Goal: Transaction & Acquisition: Purchase product/service

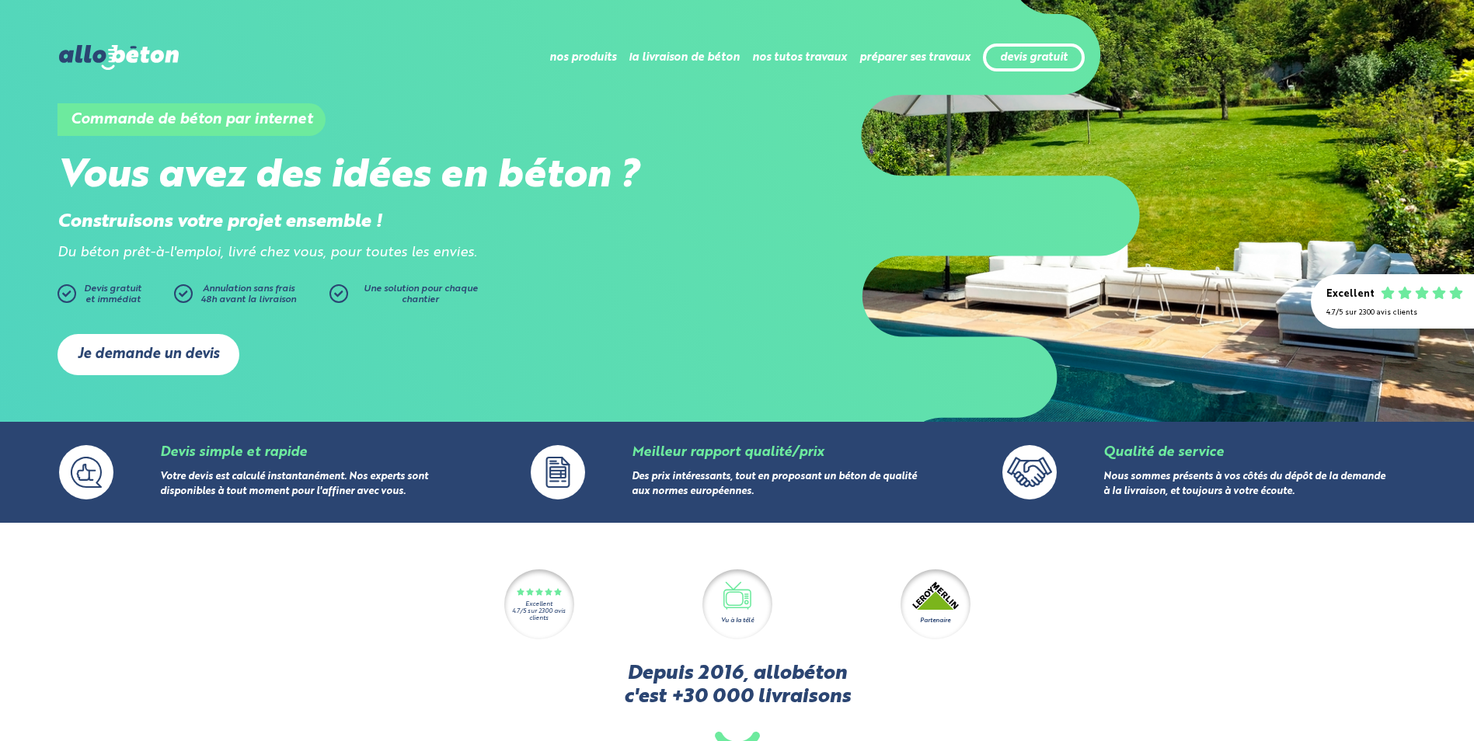
click at [166, 354] on link "Je demande un devis" at bounding box center [148, 354] width 182 height 41
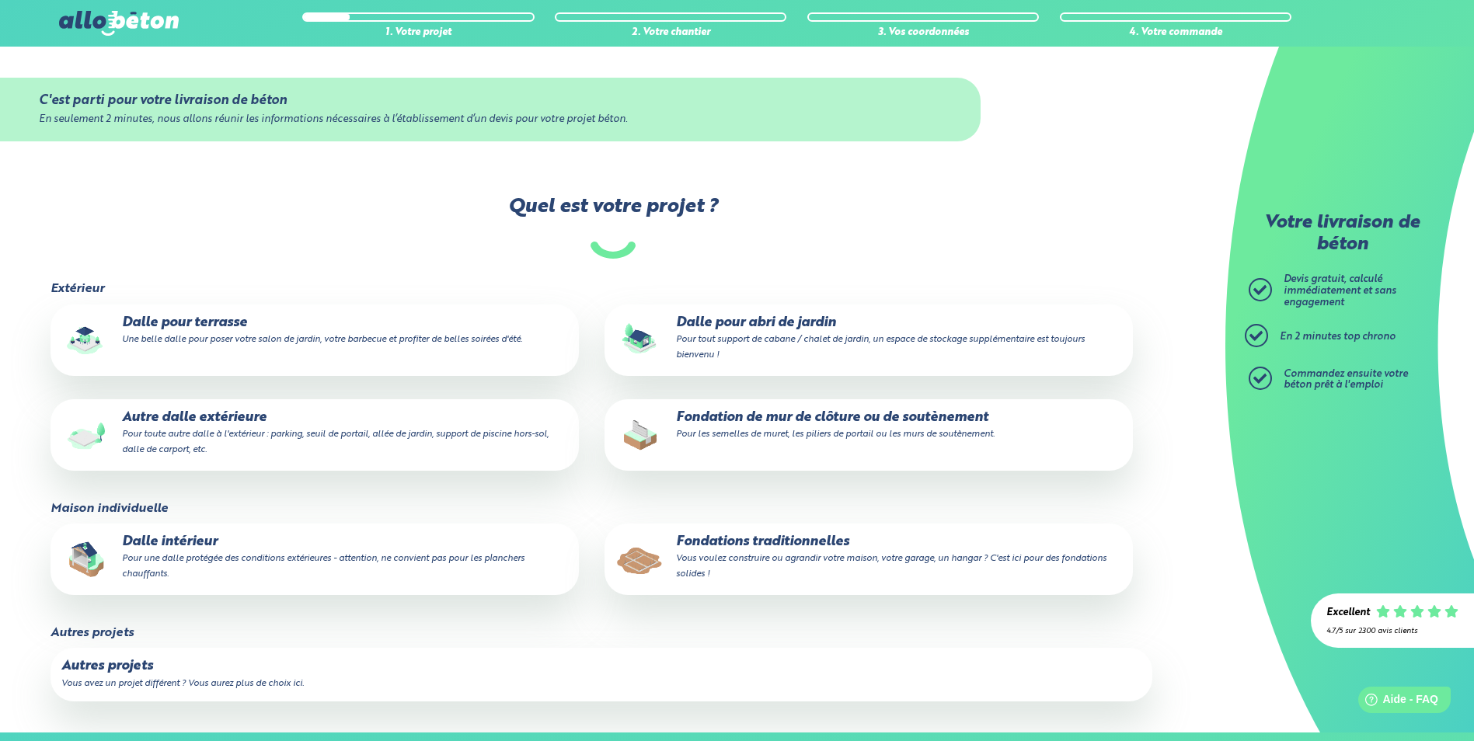
click at [292, 339] on small "Une belle dalle pour poser votre salon de jardin, votre barbecue et profiter de…" at bounding box center [322, 339] width 400 height 9
click at [0, 0] on input "Dalle pour terrasse Une belle dalle pour poser votre salon de jardin, votre bar…" at bounding box center [0, 0] width 0 height 0
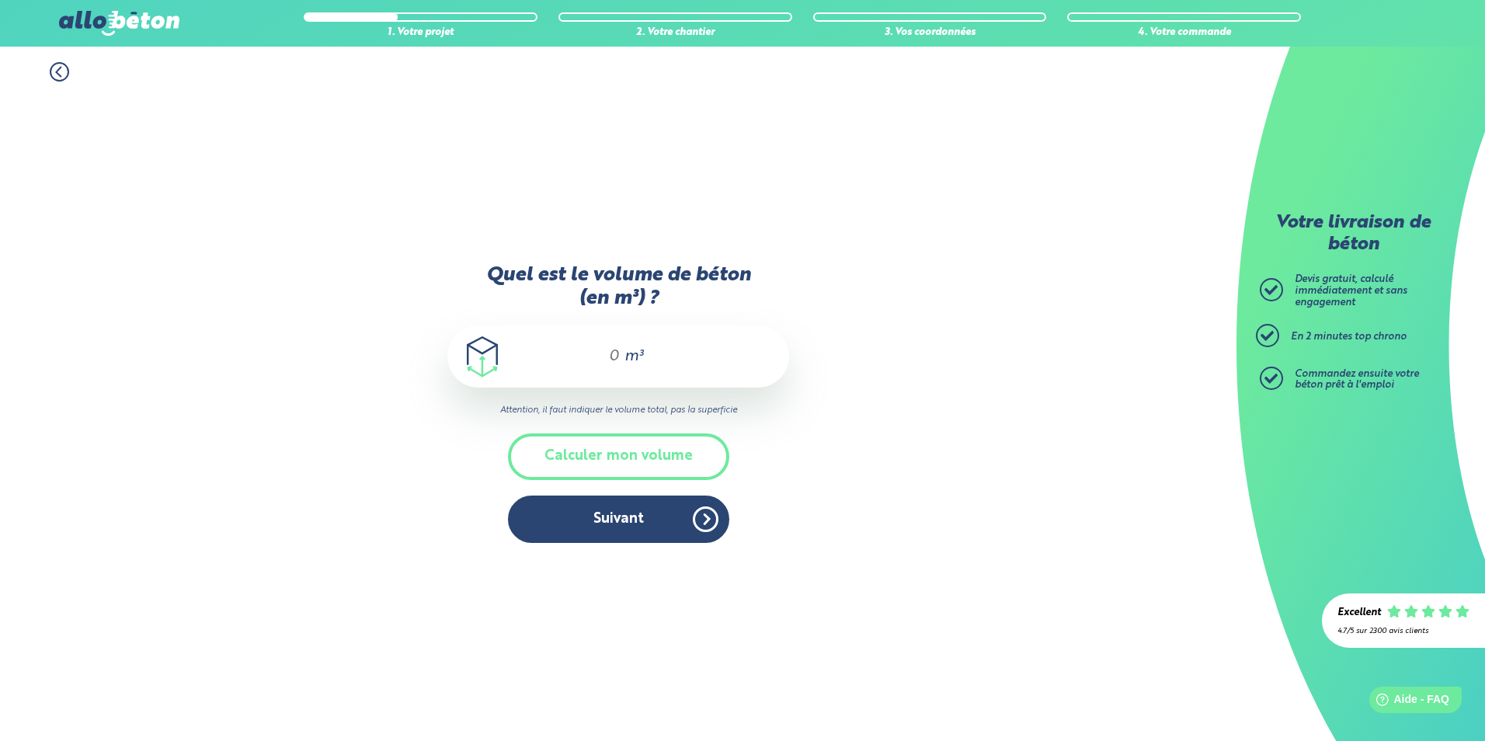
click at [612, 363] on input "Quel est le volume de béton (en m³) ?" at bounding box center [607, 356] width 26 height 19
type input "8"
click at [644, 521] on button "Suivant" at bounding box center [618, 519] width 221 height 47
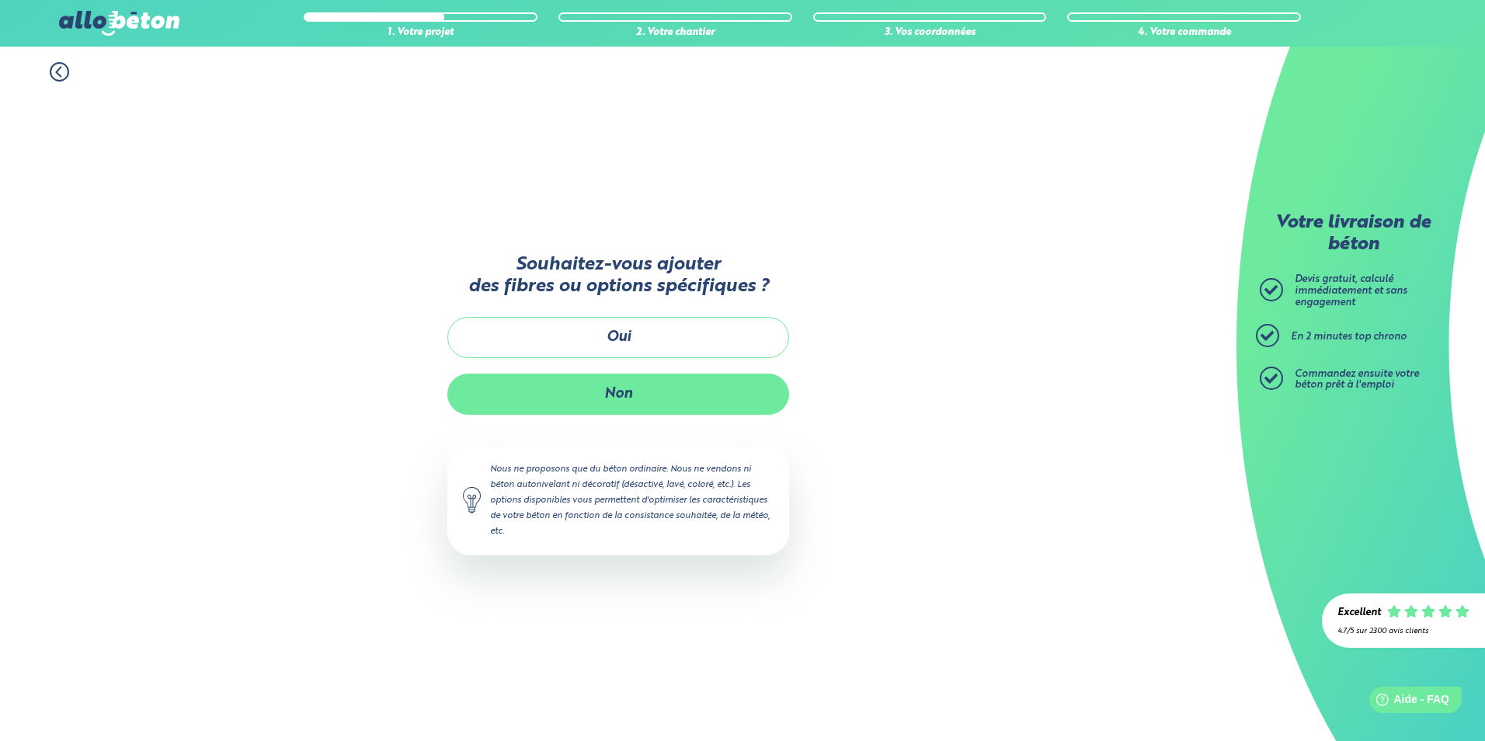
click at [640, 397] on button "Non" at bounding box center [618, 394] width 342 height 41
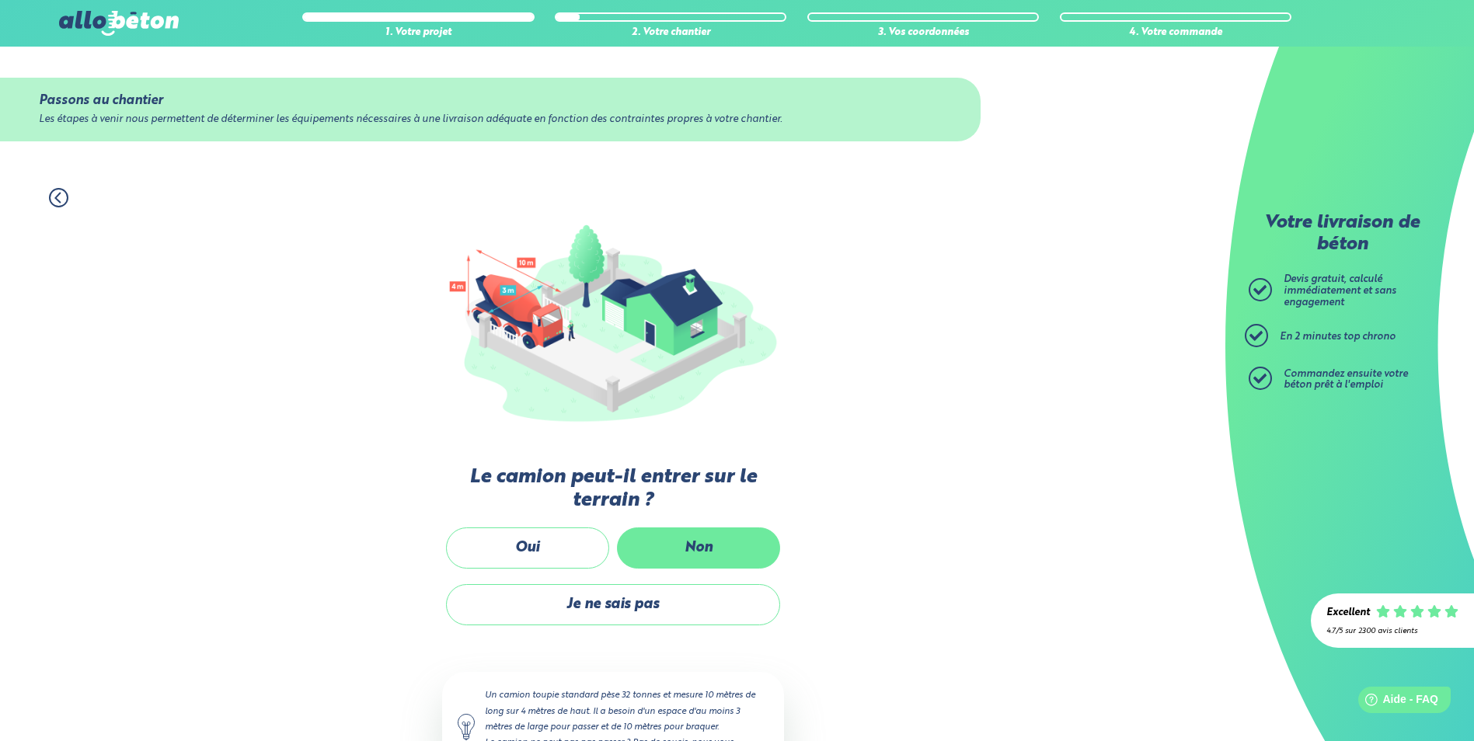
click at [673, 545] on label "Non" at bounding box center [698, 547] width 163 height 41
click at [0, 0] on input "Non" at bounding box center [0, 0] width 0 height 0
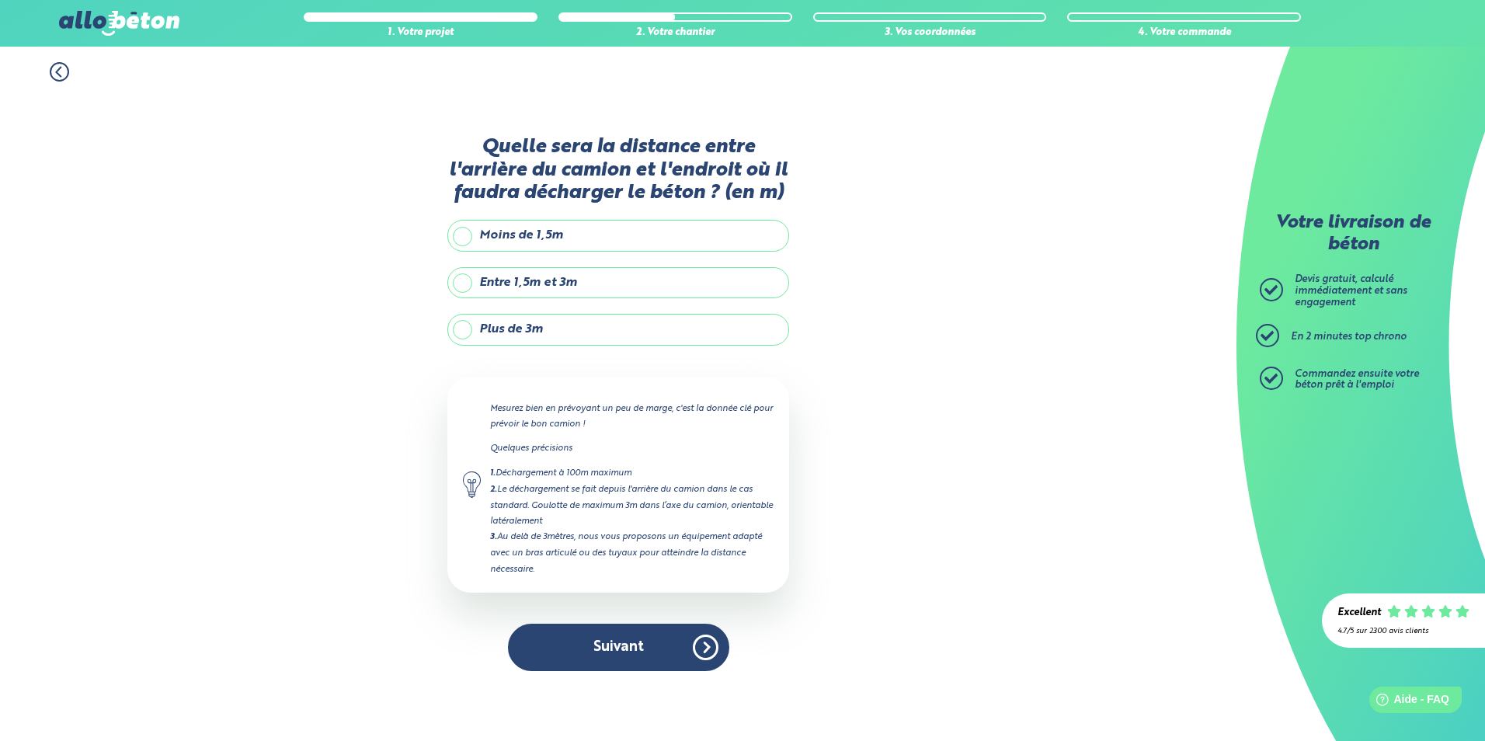
click at [537, 289] on label "Entre 1,5m et 3m" at bounding box center [618, 282] width 342 height 31
click at [0, 0] on input "Entre 1,5m et 3m" at bounding box center [0, 0] width 0 height 0
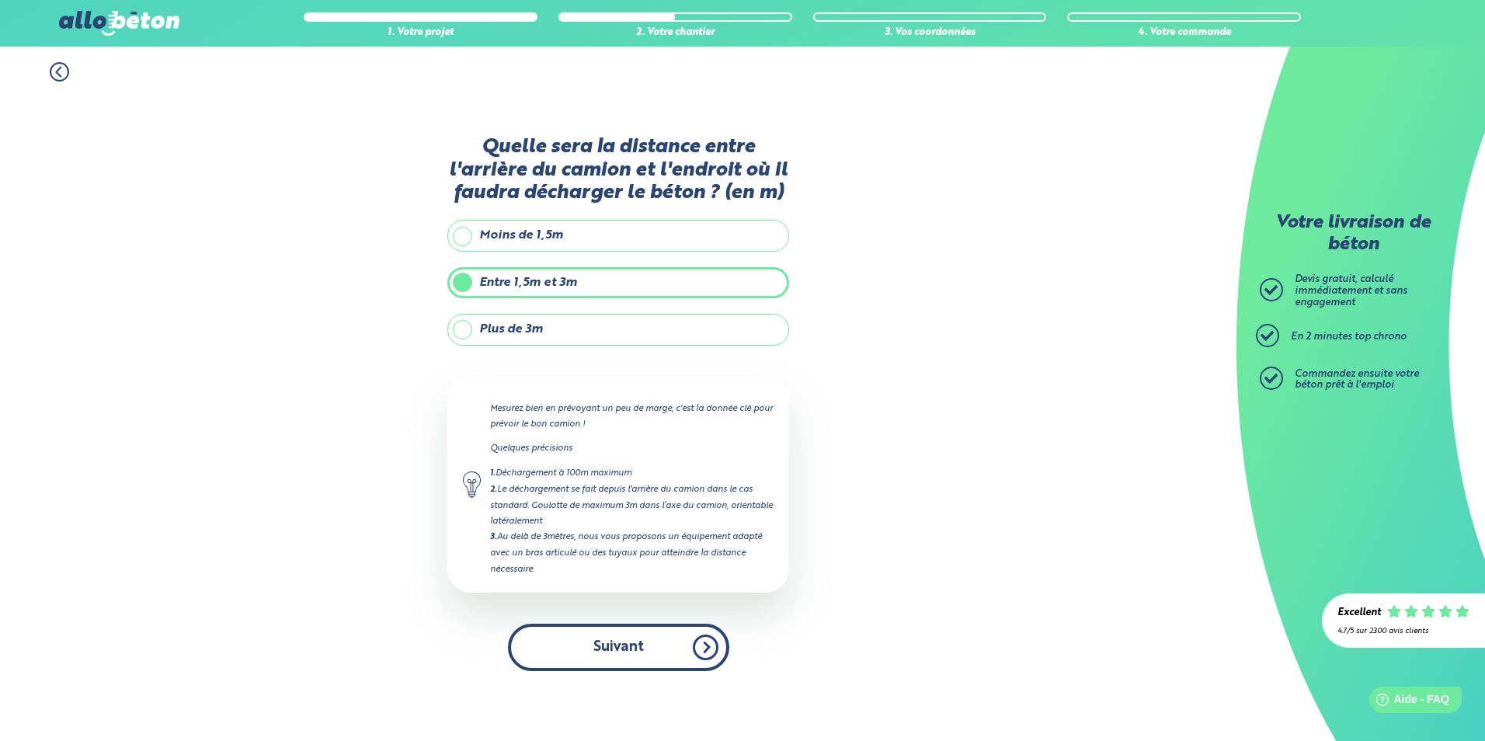
click at [610, 641] on button "Suivant" at bounding box center [618, 647] width 221 height 47
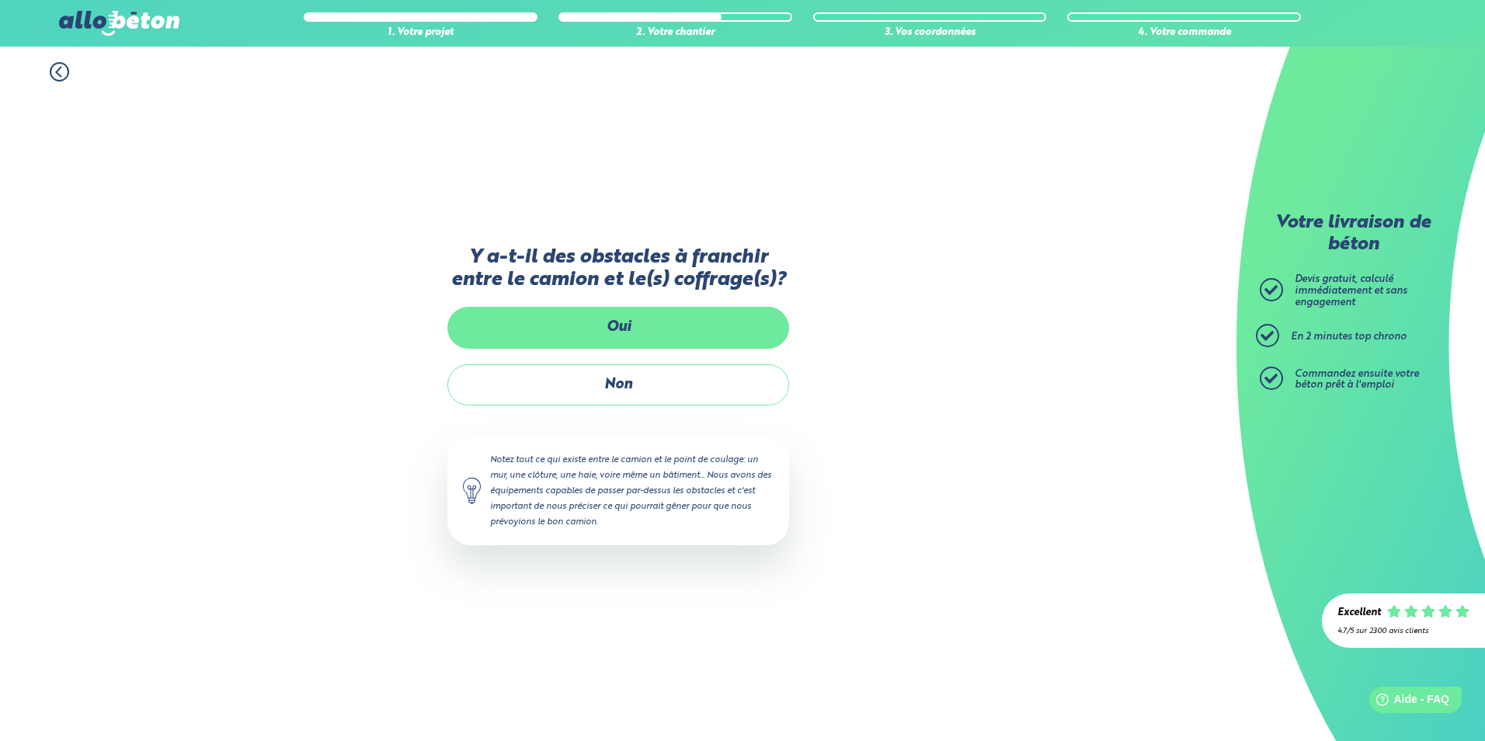
click at [636, 327] on label "Oui" at bounding box center [618, 327] width 342 height 41
click at [0, 0] on input "Oui" at bounding box center [0, 0] width 0 height 0
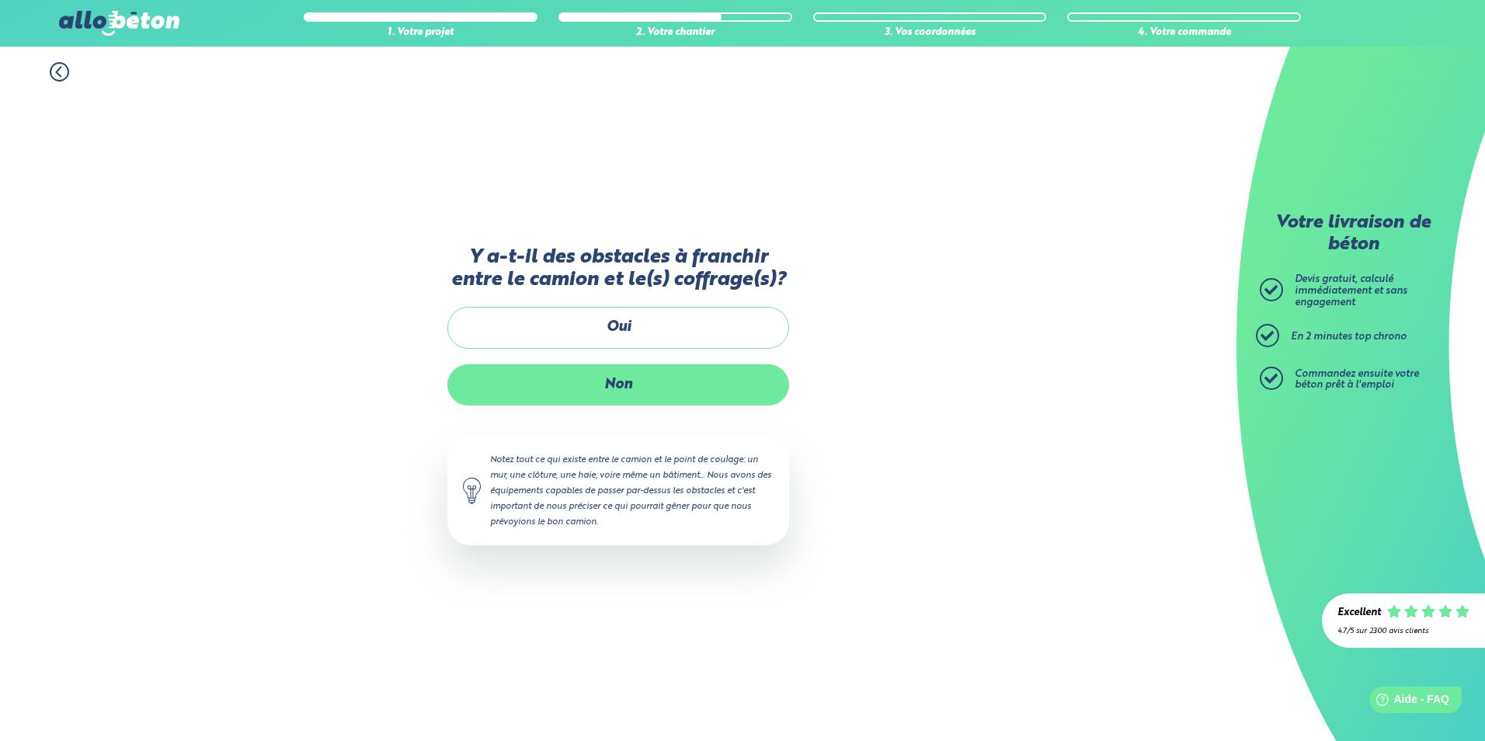
click at [640, 392] on label "Non" at bounding box center [618, 384] width 342 height 41
click at [0, 0] on input "Non" at bounding box center [0, 0] width 0 height 0
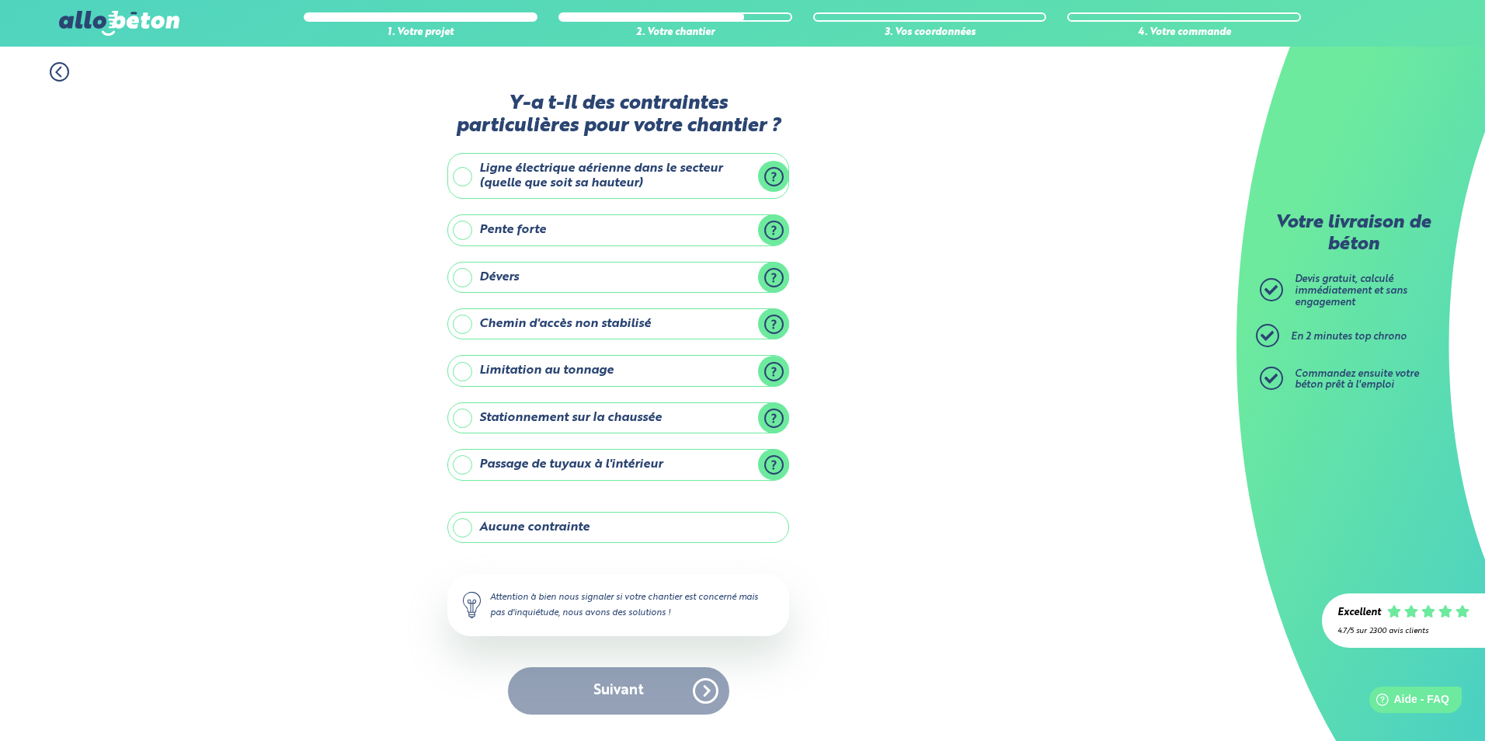
click at [593, 531] on label "Aucune contrainte" at bounding box center [618, 527] width 342 height 31
click at [0, 0] on input "Aucune contrainte" at bounding box center [0, 0] width 0 height 0
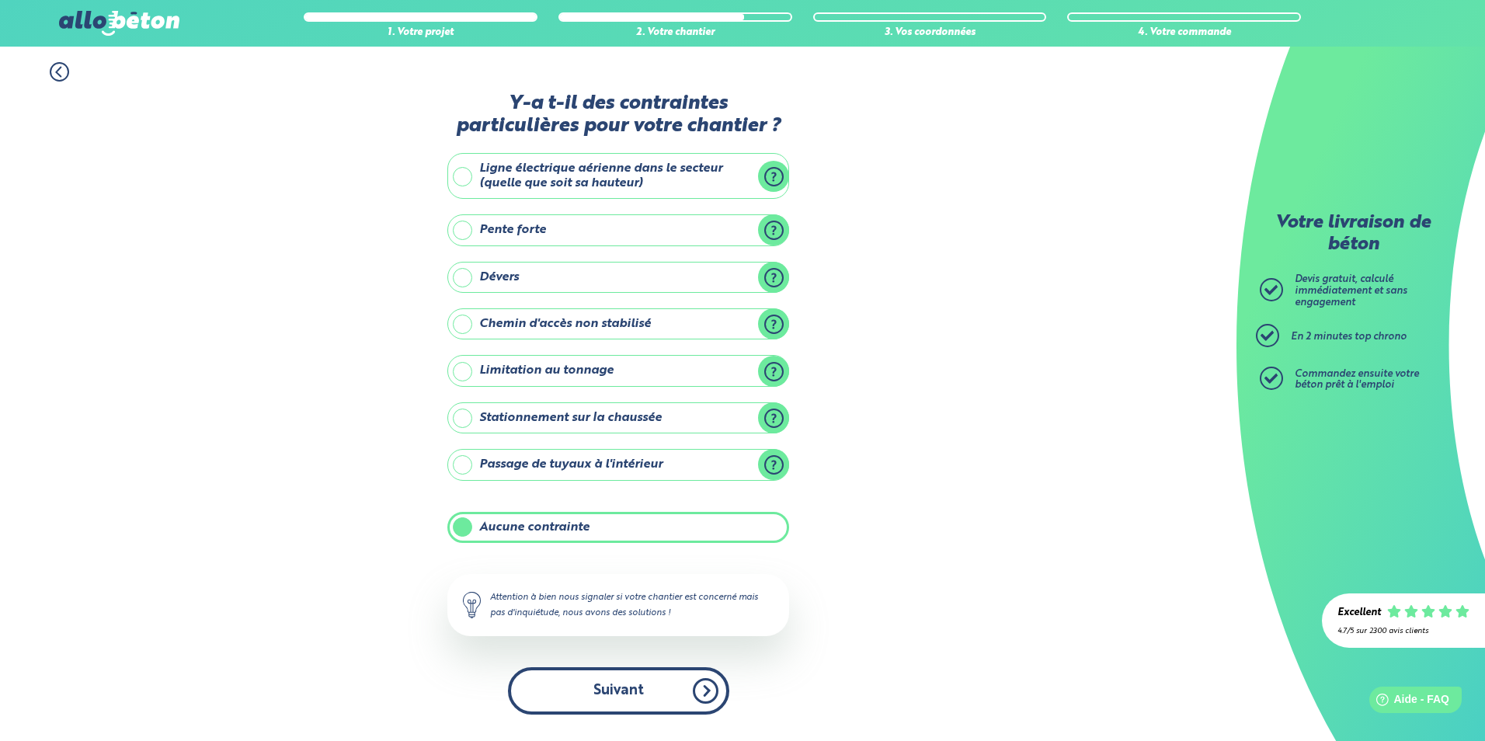
click at [647, 685] on button "Suivant" at bounding box center [618, 690] width 221 height 47
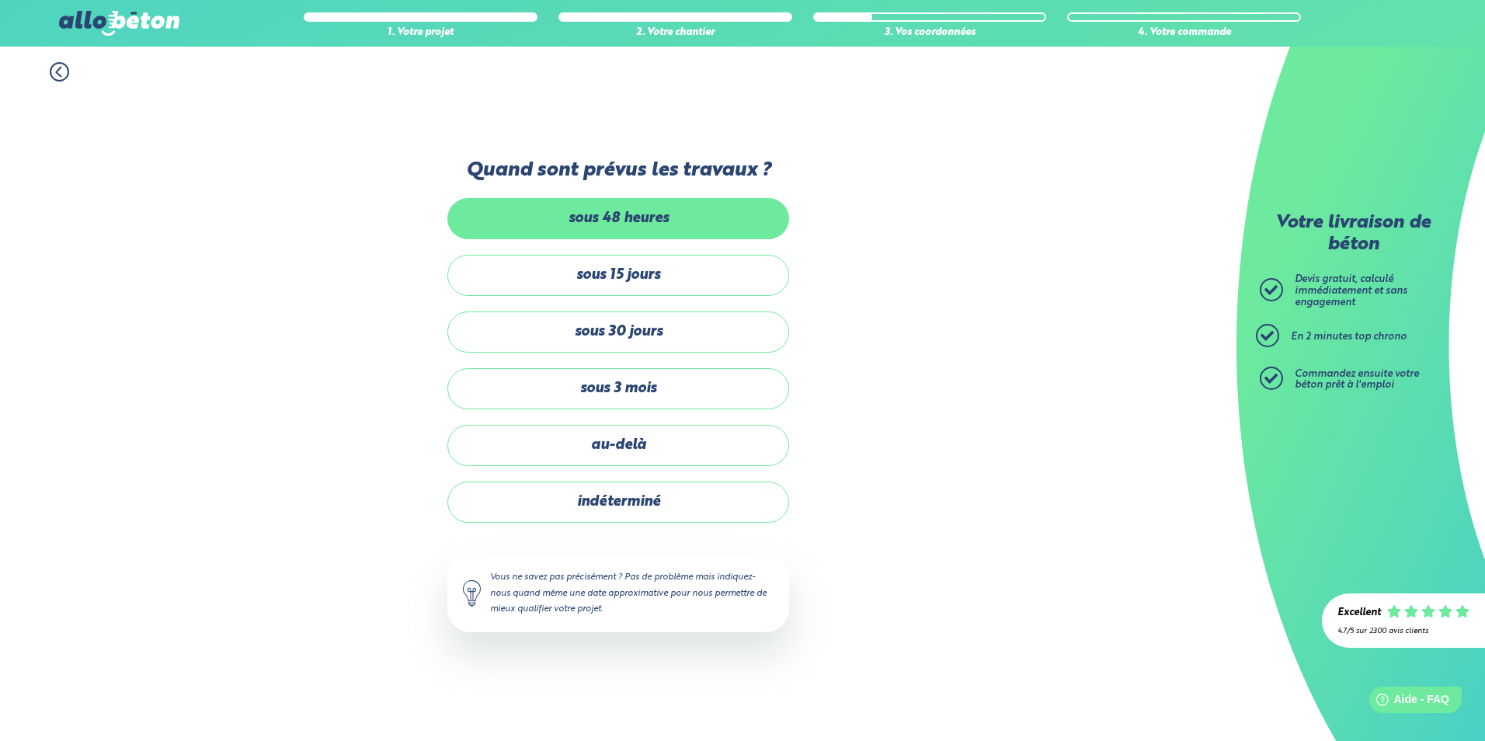
click at [701, 223] on label "sous 48 heures" at bounding box center [618, 218] width 342 height 41
click at [0, 0] on input "sous 48 heures" at bounding box center [0, 0] width 0 height 0
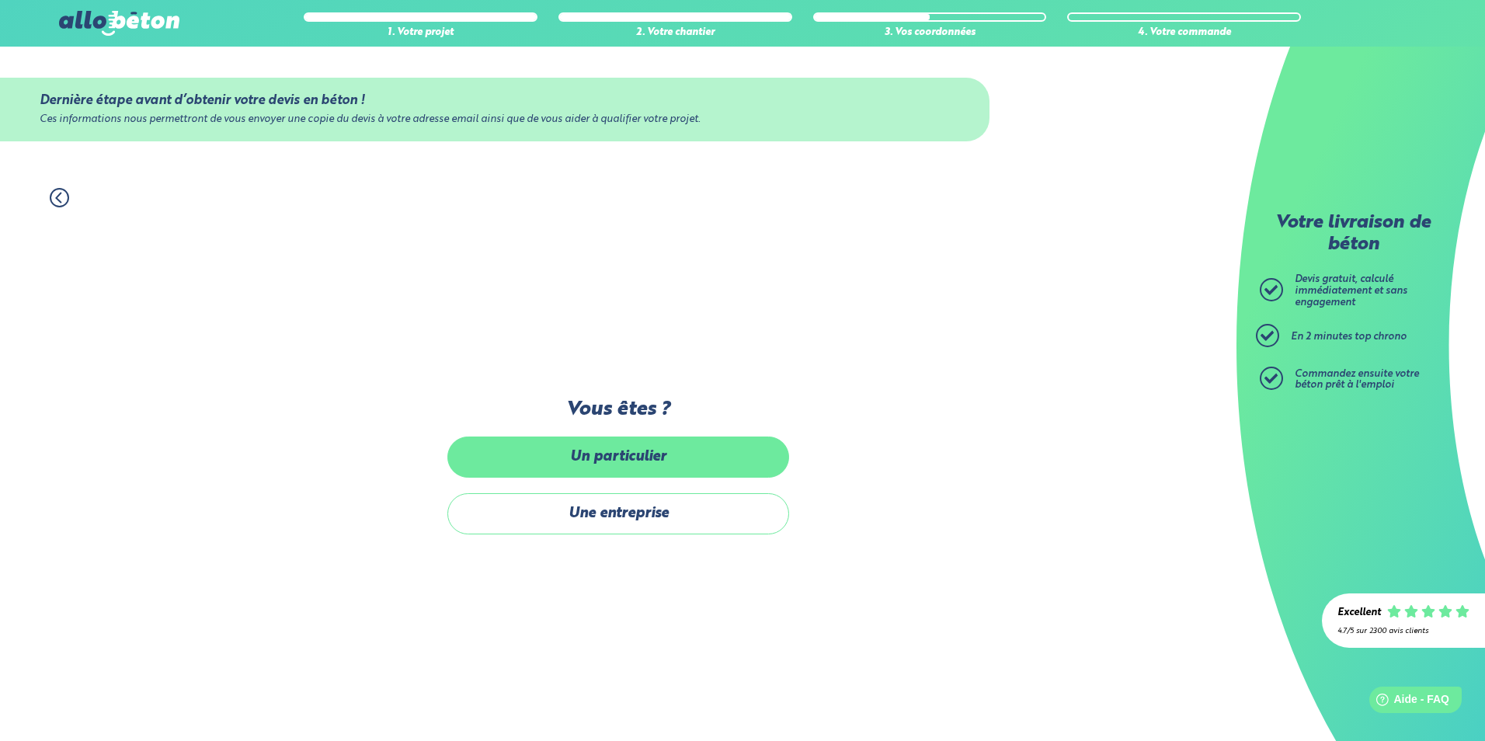
click at [653, 464] on label "Un particulier" at bounding box center [618, 457] width 342 height 41
click at [0, 0] on input "Un particulier" at bounding box center [0, 0] width 0 height 0
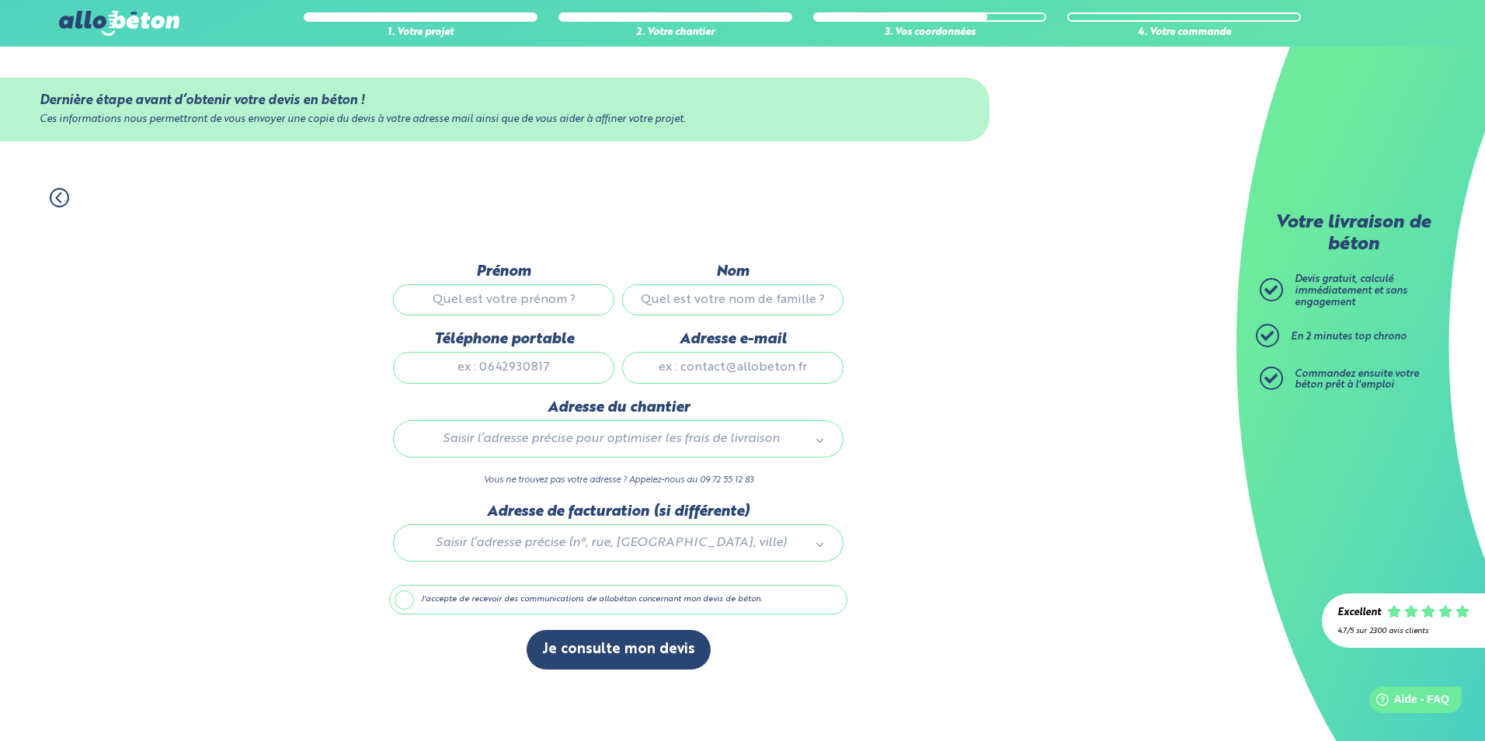
click at [501, 298] on input "Prénom" at bounding box center [503, 299] width 221 height 31
type input "tony"
type input "belver"
type input "0664203247"
type input "ncriquilon@hotmail.fr"
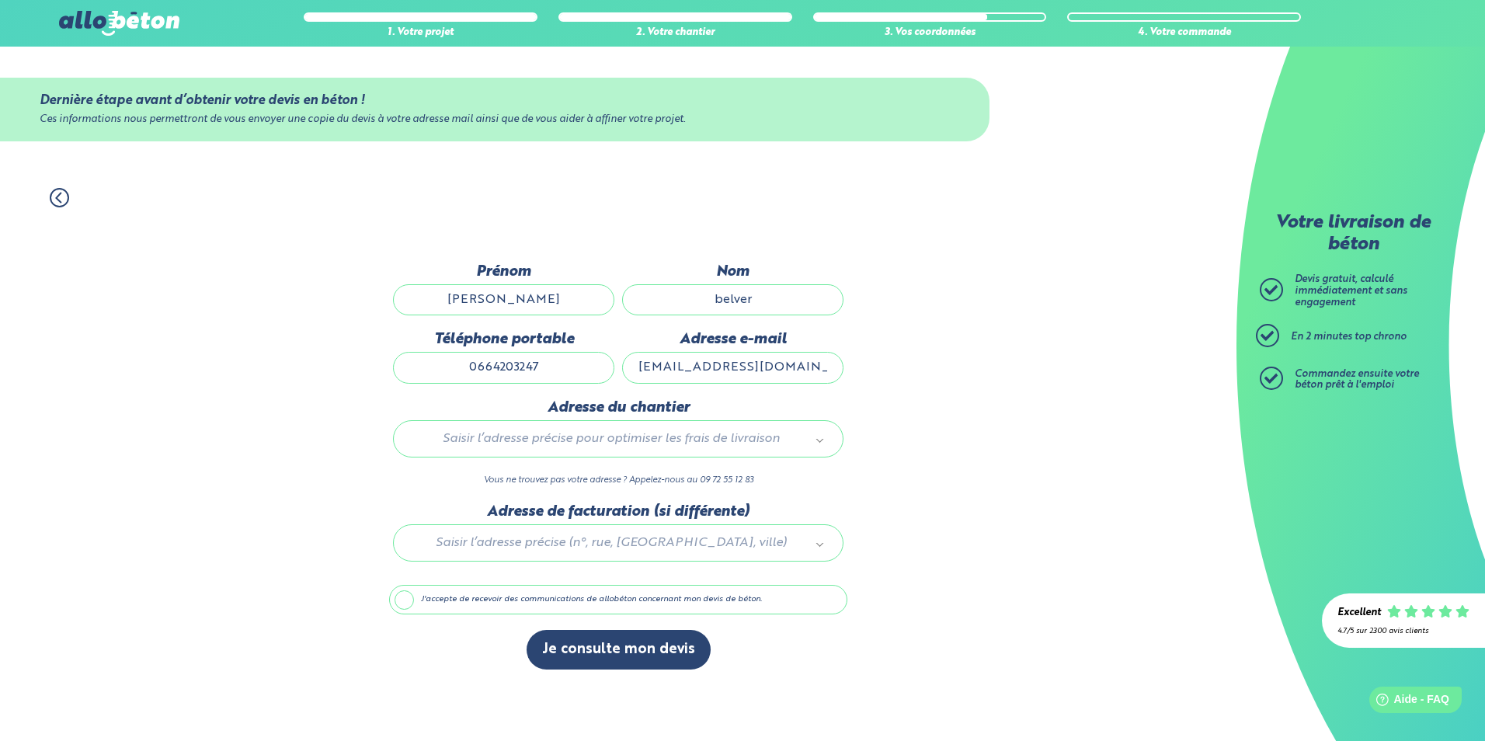
click at [558, 361] on input "0664203247" at bounding box center [503, 367] width 221 height 31
click at [934, 411] on div "1. Votre projet 2. Votre chantier 3. Vos coordonnées 4. Votre commande Dernière…" at bounding box center [618, 456] width 1237 height 569
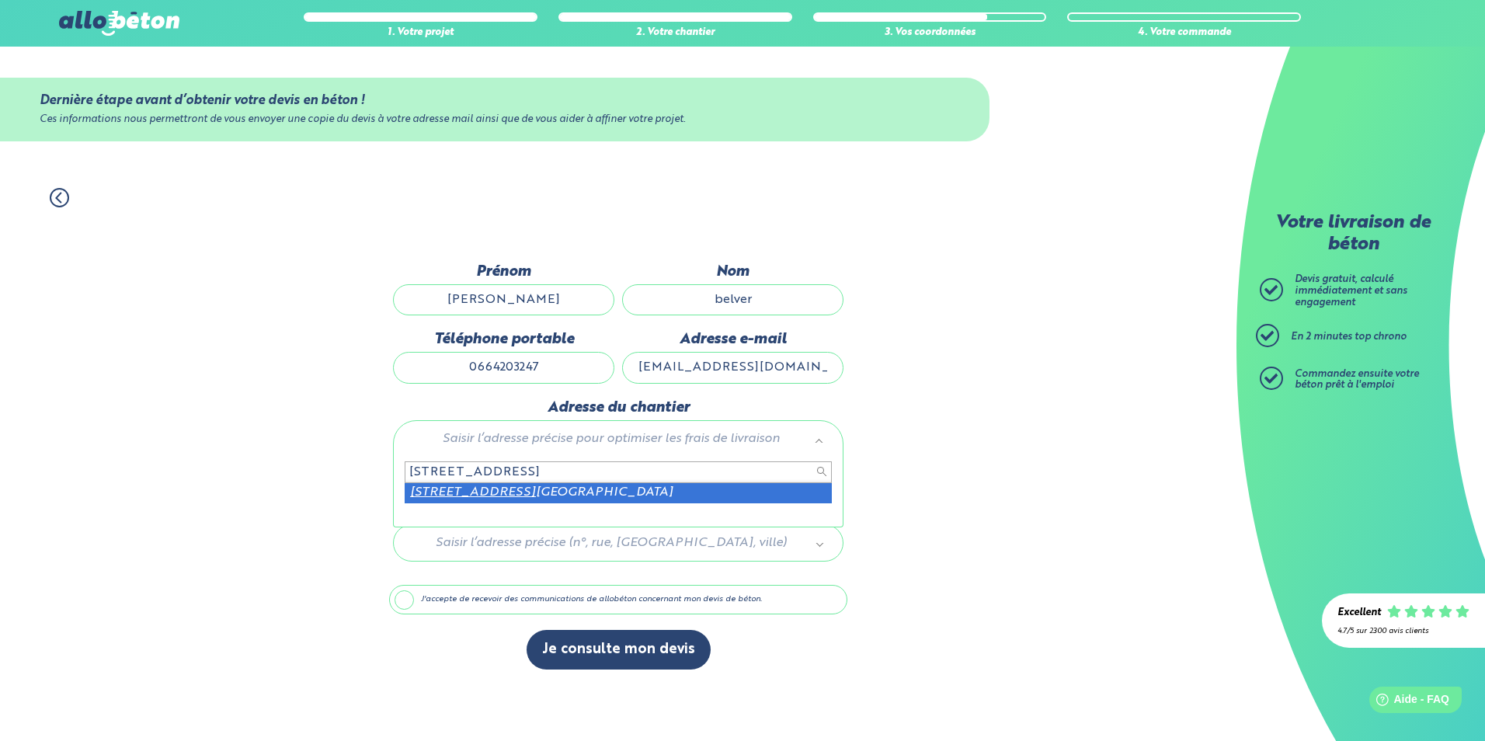
type input "8 rue des nefliers 76320"
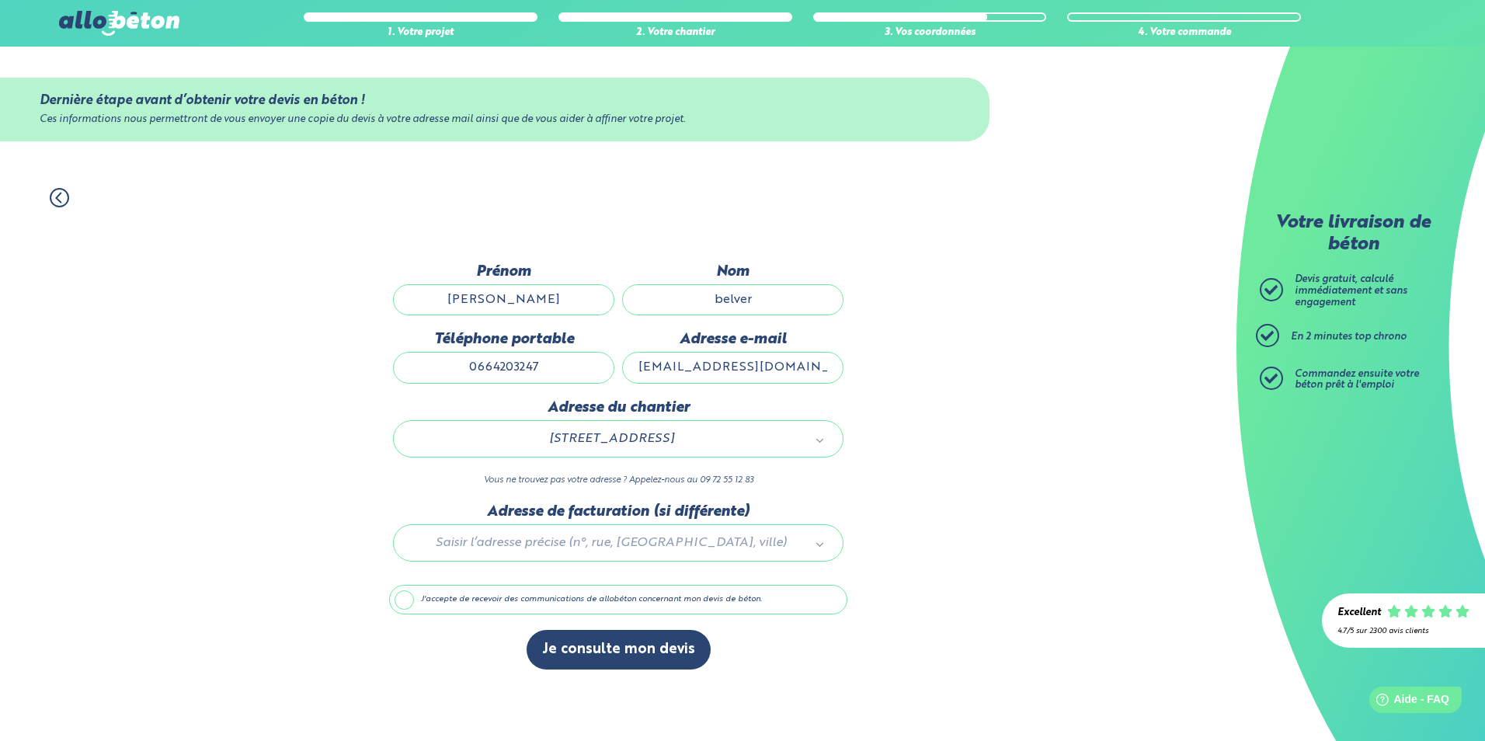
click at [467, 605] on label "J'accepte de recevoir des communications de allobéton concernant mon devis de b…" at bounding box center [618, 600] width 458 height 30
click at [0, 0] on input "J'accepte de recevoir des communications de allobéton concernant mon devis de b…" at bounding box center [0, 0] width 0 height 0
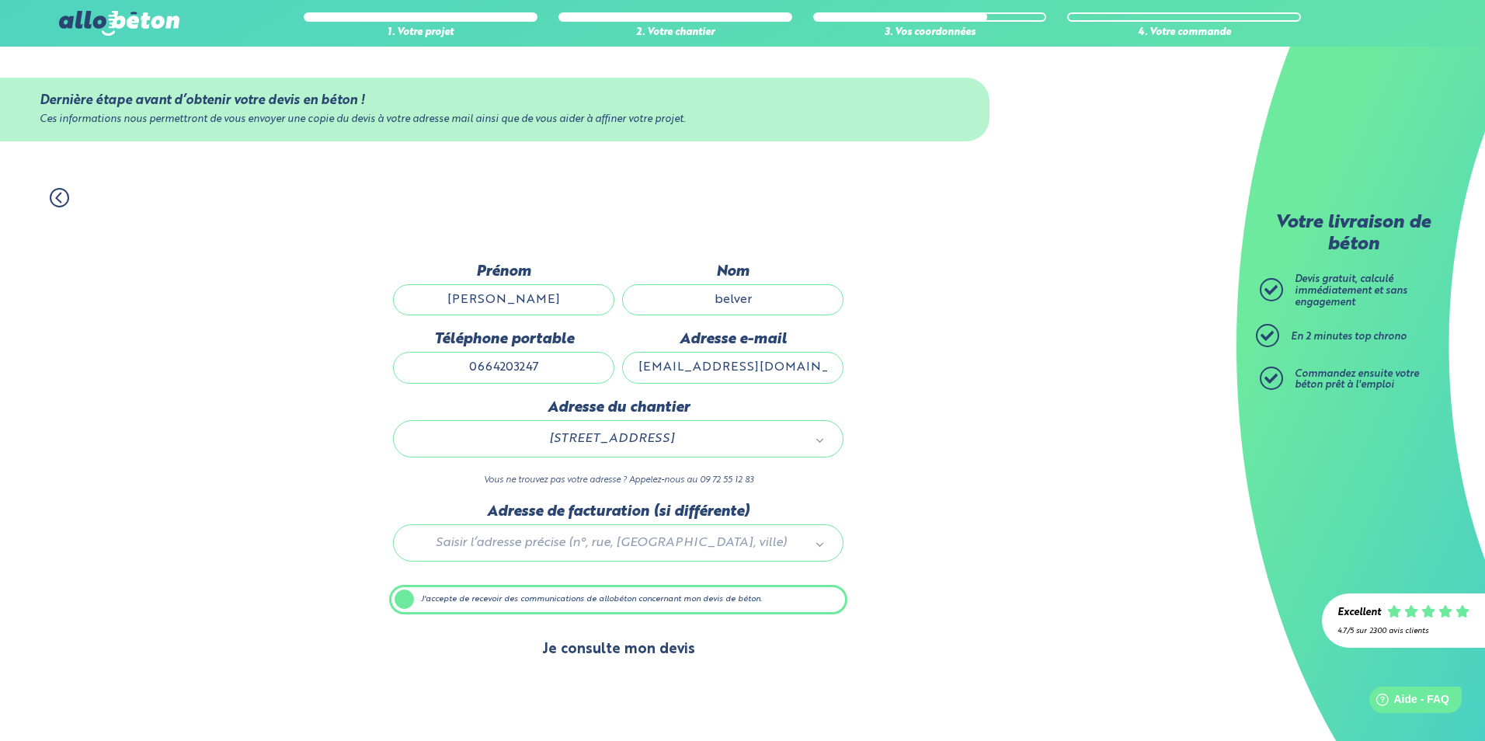
click at [621, 653] on button "Je consulte mon devis" at bounding box center [619, 650] width 184 height 40
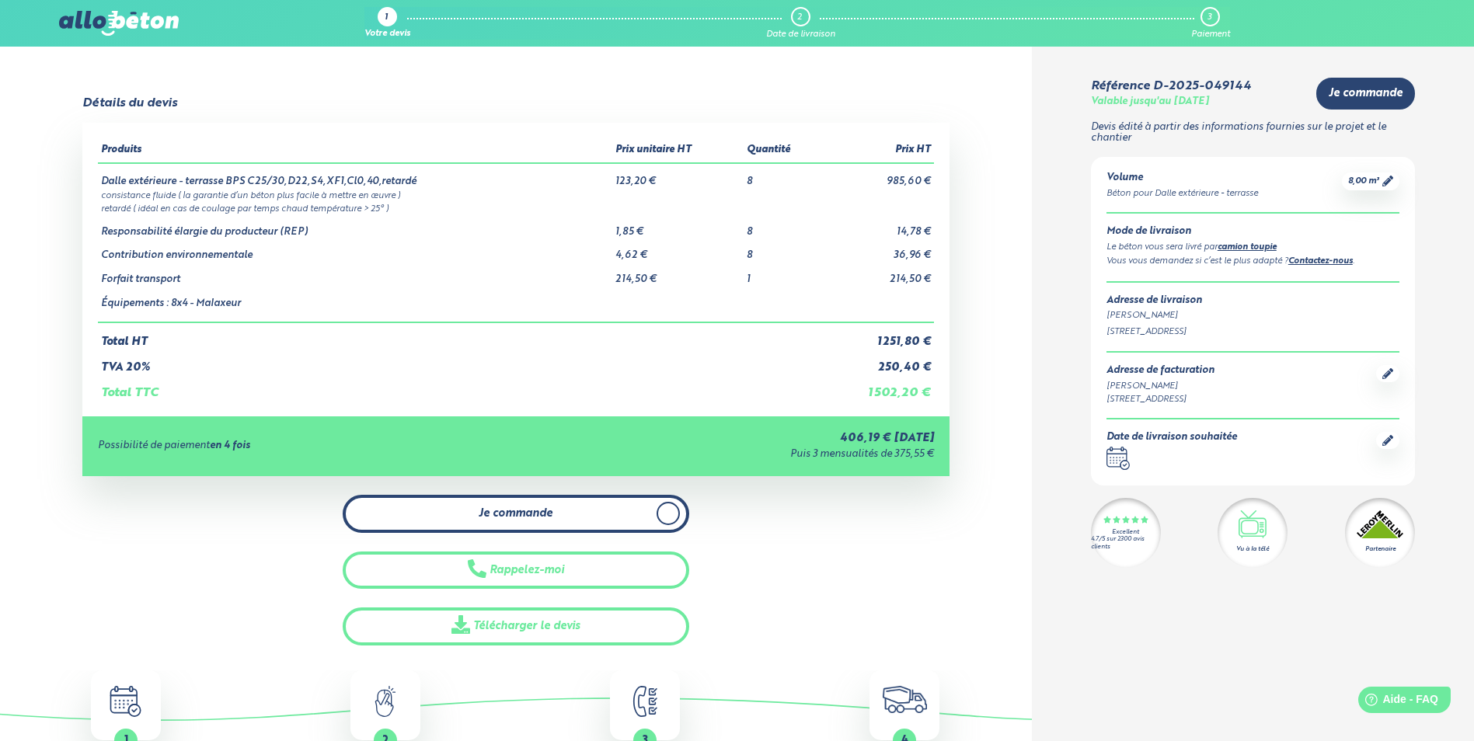
click at [633, 510] on link "Je commande" at bounding box center [516, 514] width 346 height 38
click at [670, 511] on icon at bounding box center [668, 513] width 7 height 14
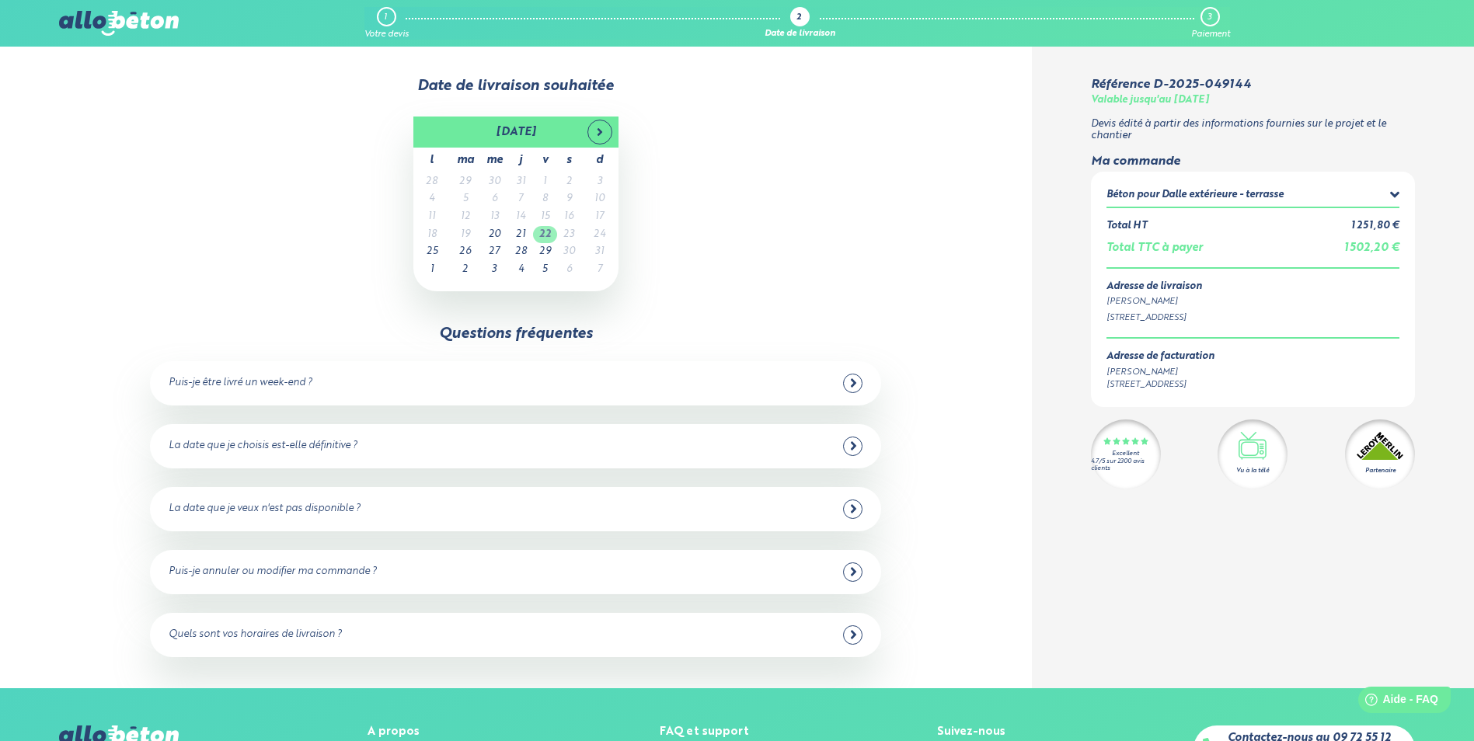
click at [548, 235] on td "22" at bounding box center [545, 235] width 24 height 18
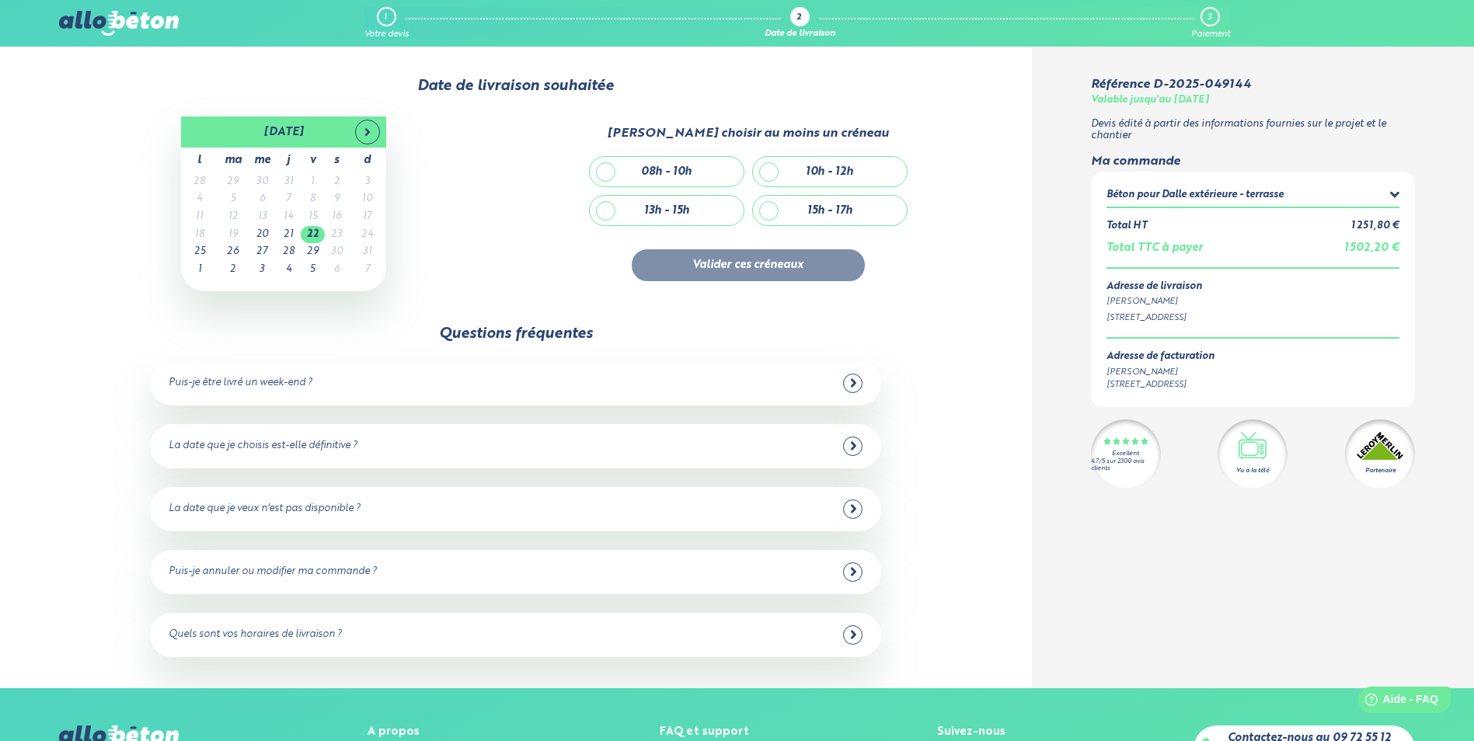
click at [856, 211] on div "15h - 17h" at bounding box center [830, 211] width 154 height 30
checkbox input "true"
click at [851, 382] on icon at bounding box center [853, 383] width 7 height 14
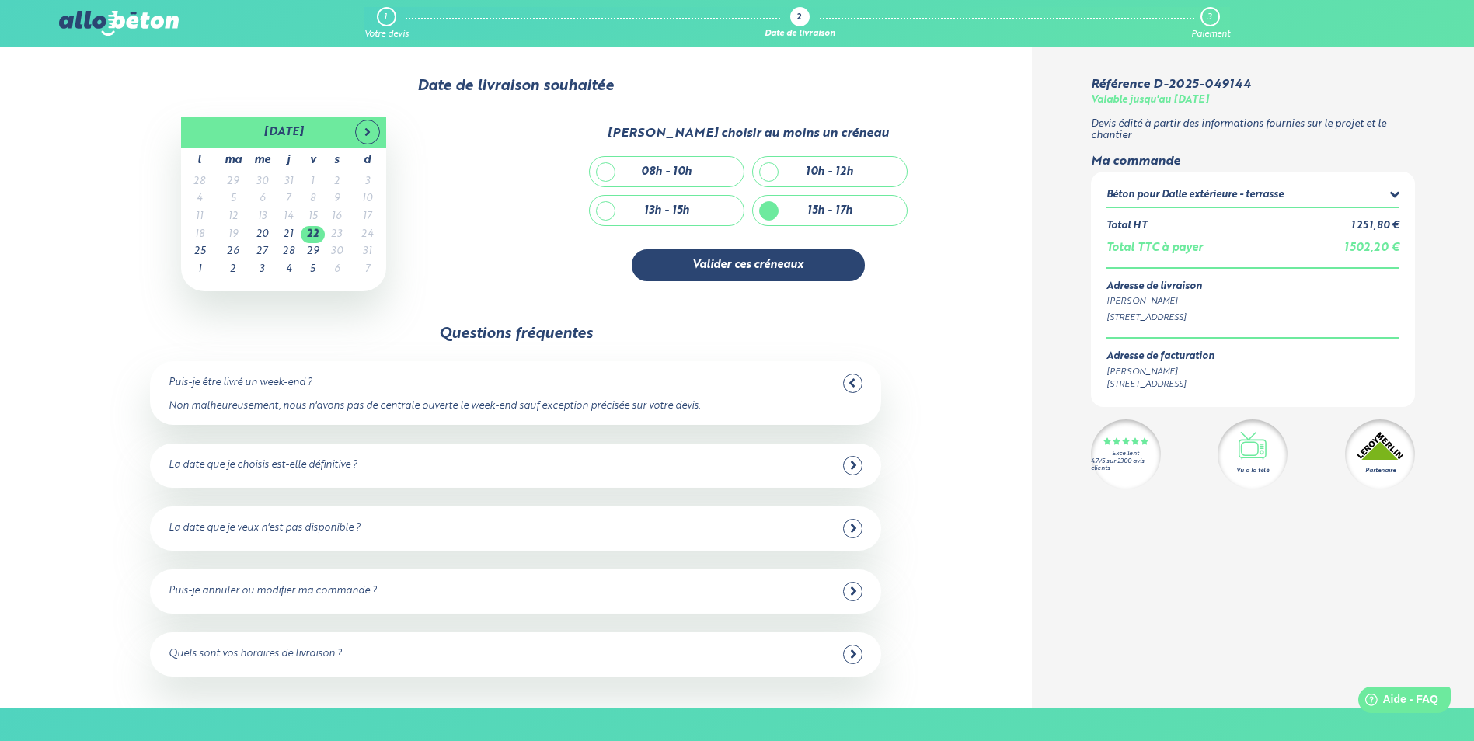
click at [851, 382] on icon at bounding box center [851, 383] width 5 height 9
